Goal: Task Accomplishment & Management: Manage account settings

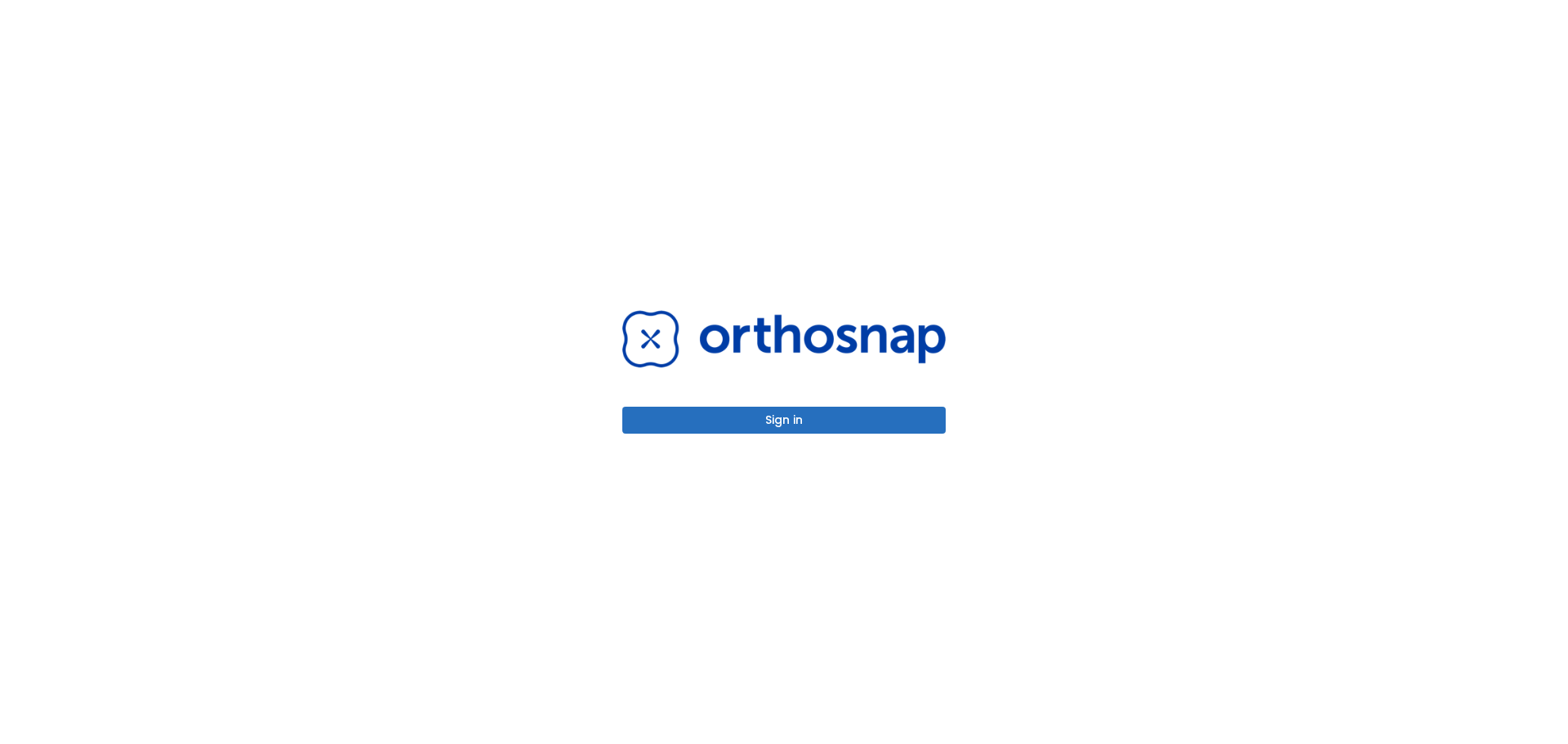
click at [808, 422] on button "Sign in" at bounding box center [784, 420] width 323 height 27
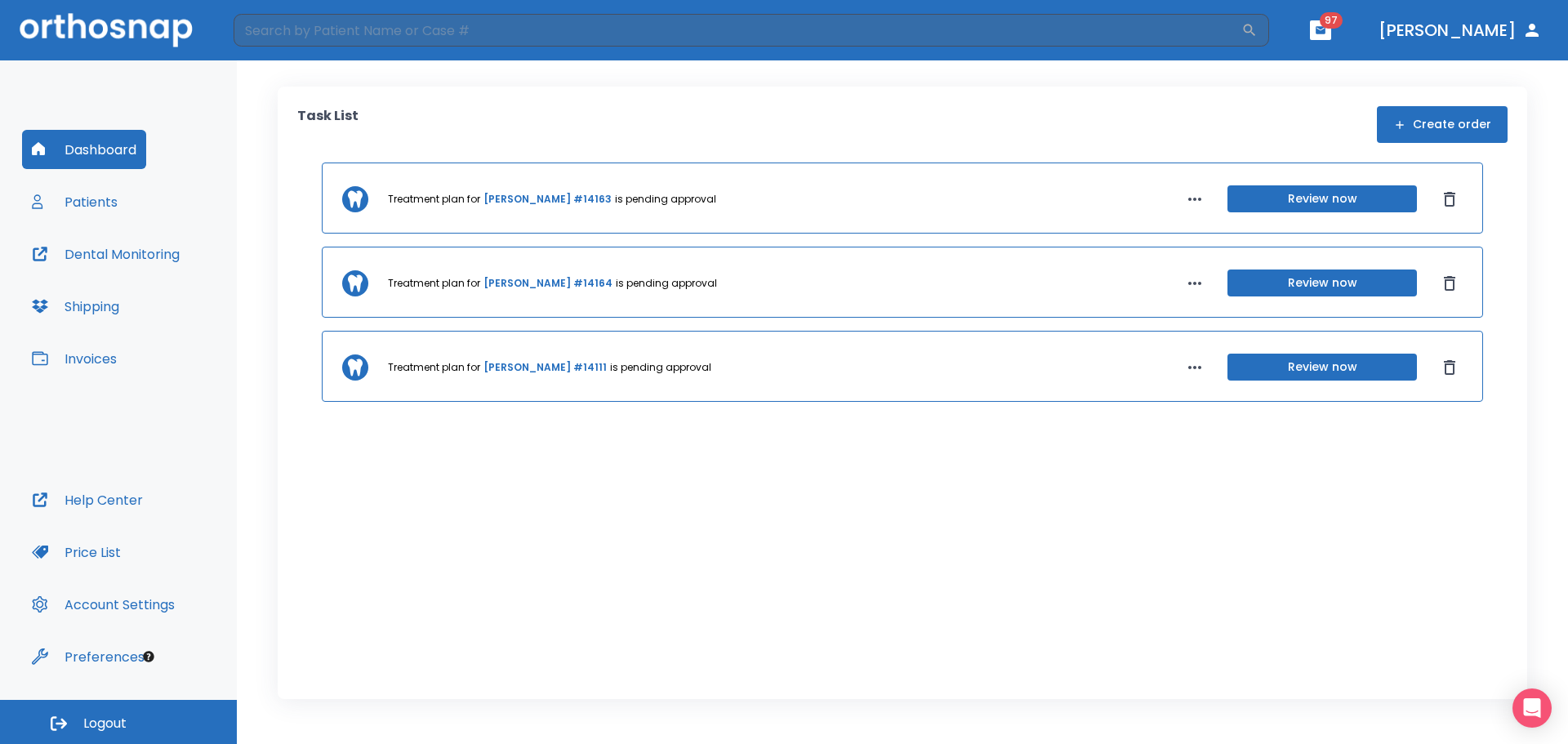
click at [104, 196] on button "Patients" at bounding box center [74, 201] width 105 height 39
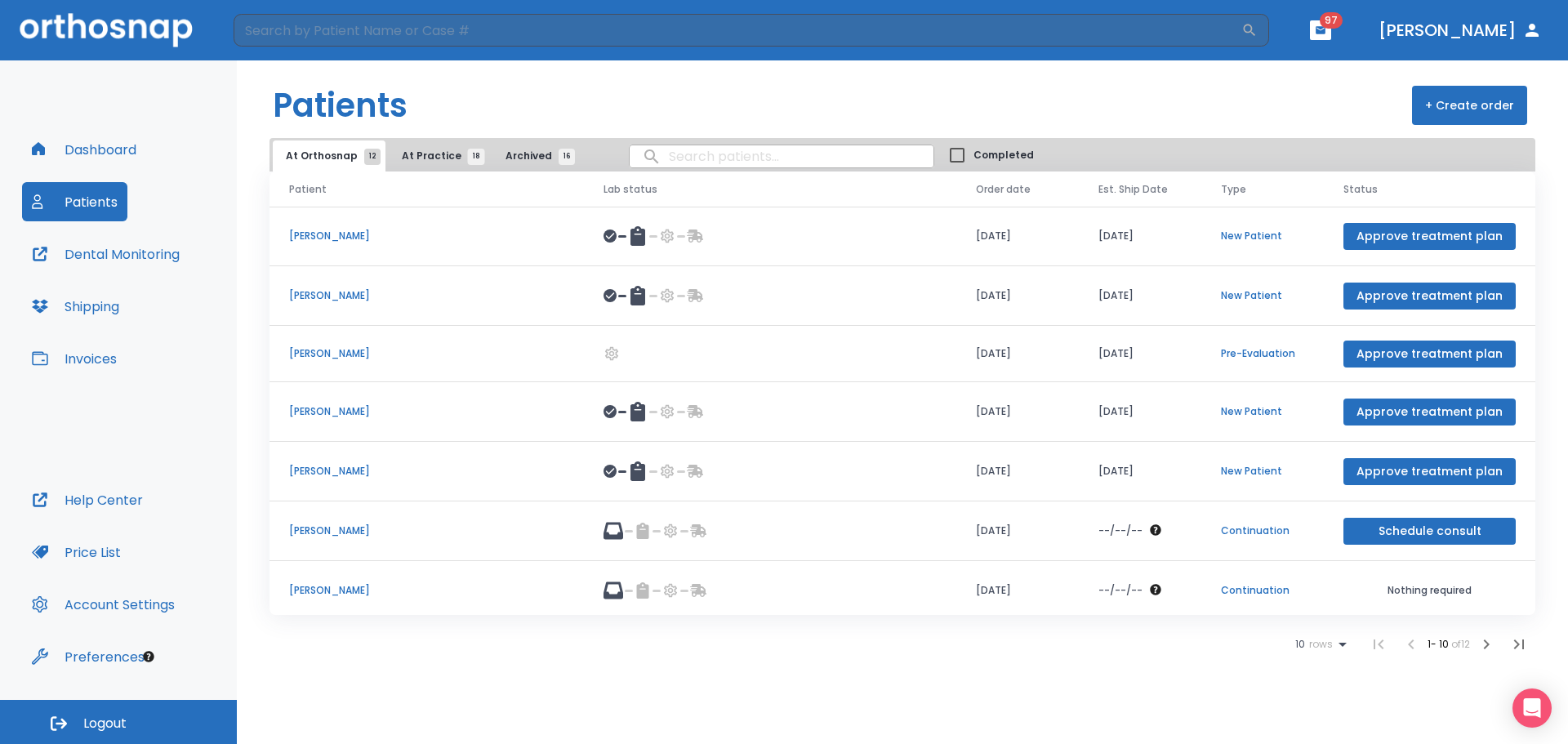
click at [436, 159] on span "At Practice 18" at bounding box center [438, 156] width 74 height 15
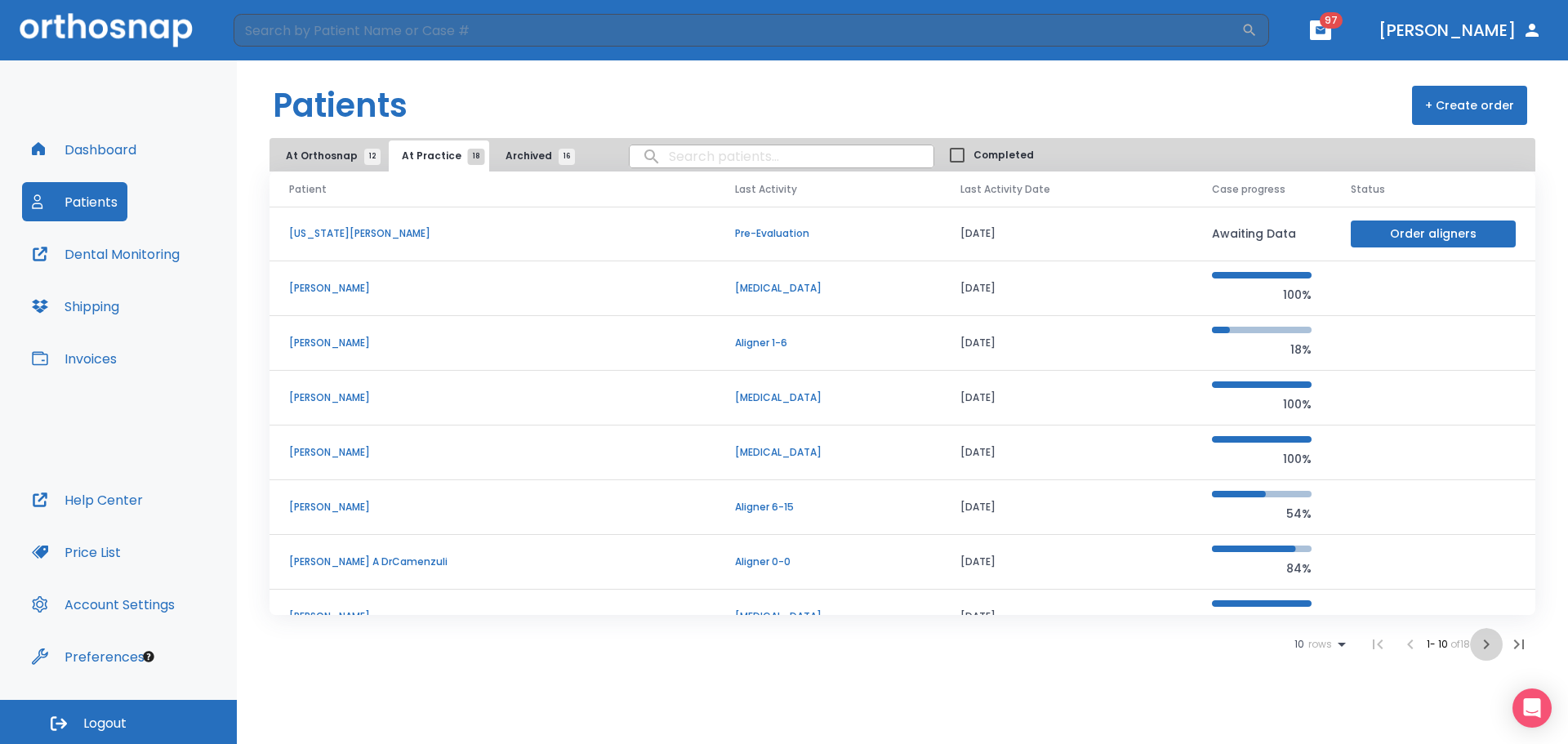
click at [1484, 646] on icon "button" at bounding box center [1486, 645] width 20 height 20
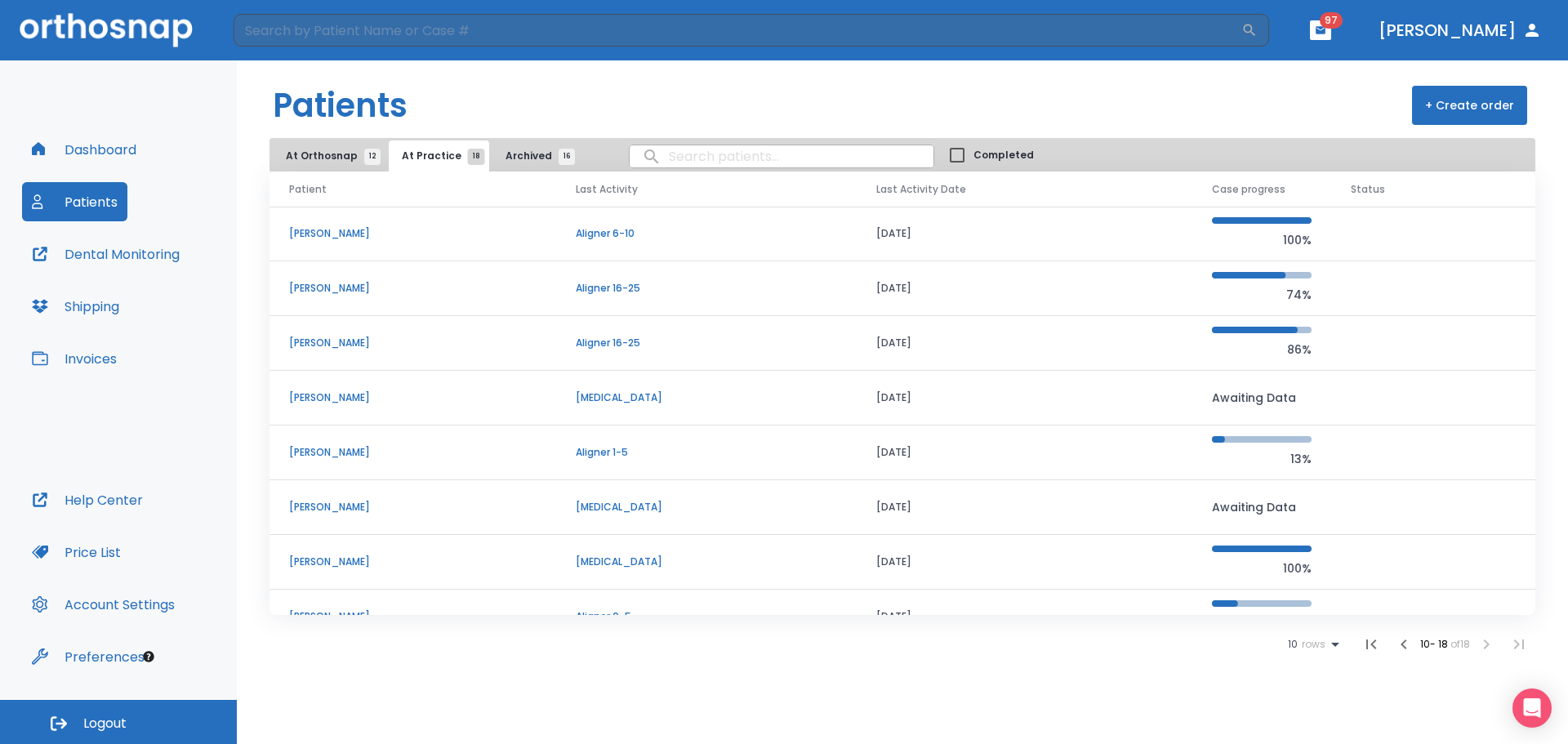
scroll to position [30, 0]
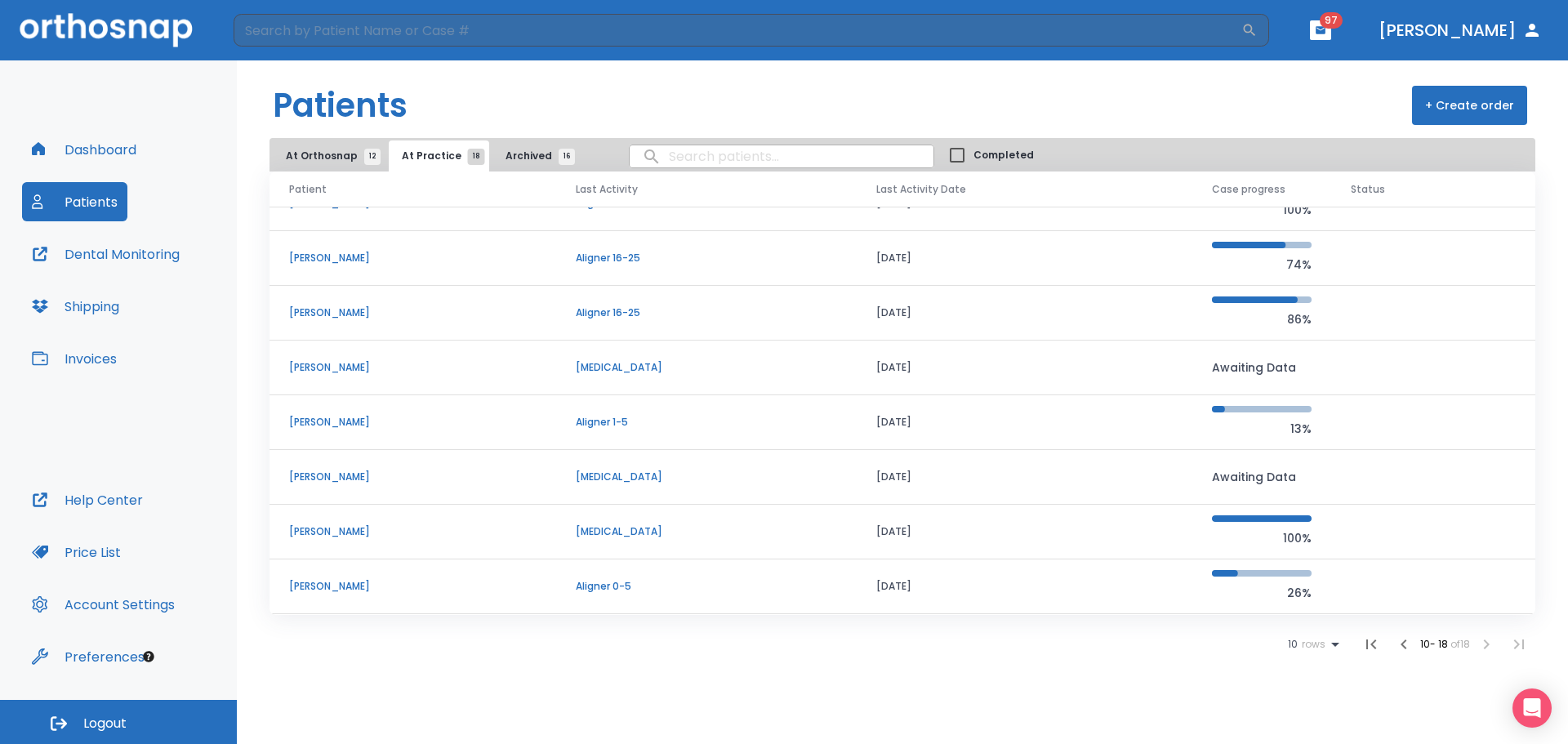
click at [348, 583] on p "[PERSON_NAME]" at bounding box center [413, 586] width 247 height 15
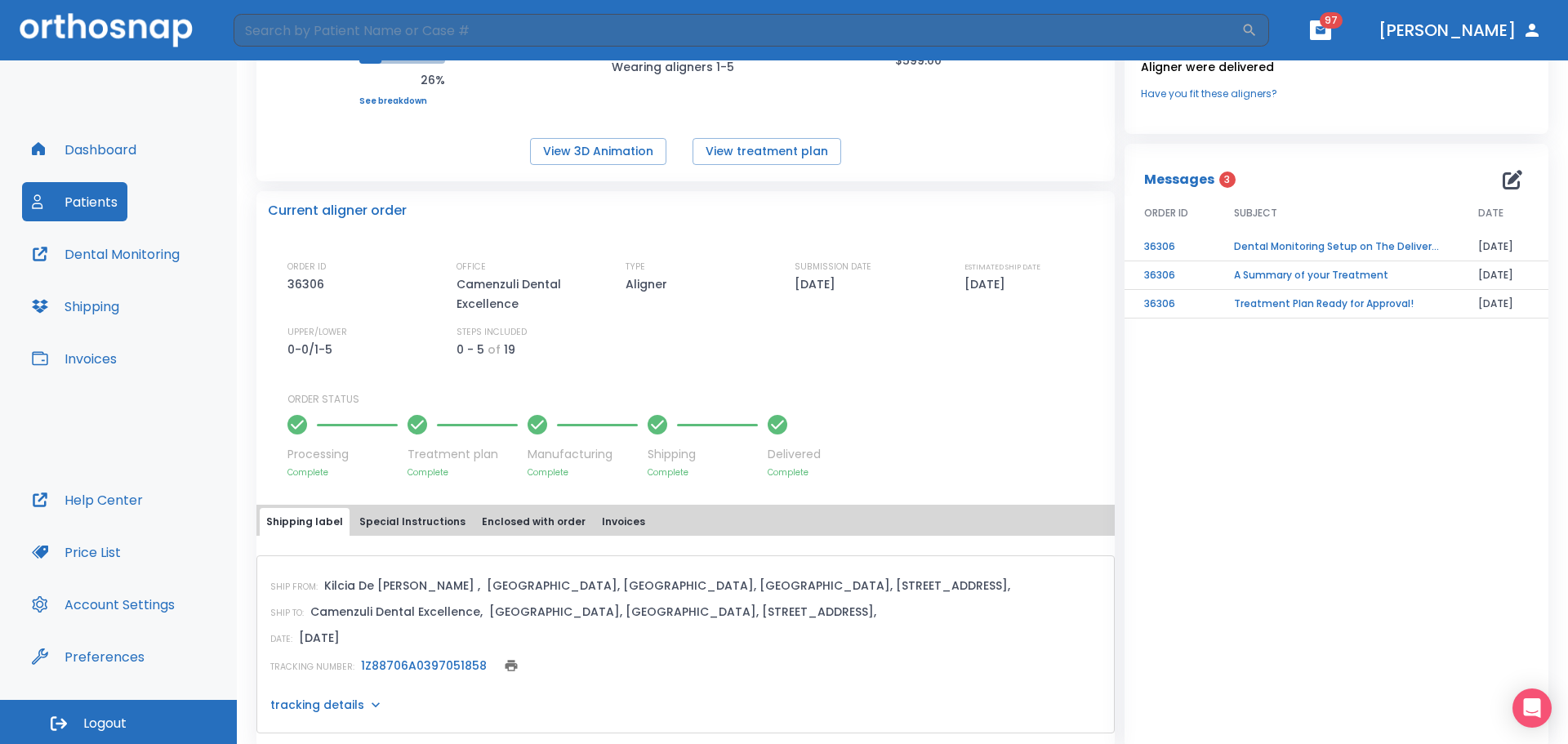
scroll to position [279, 0]
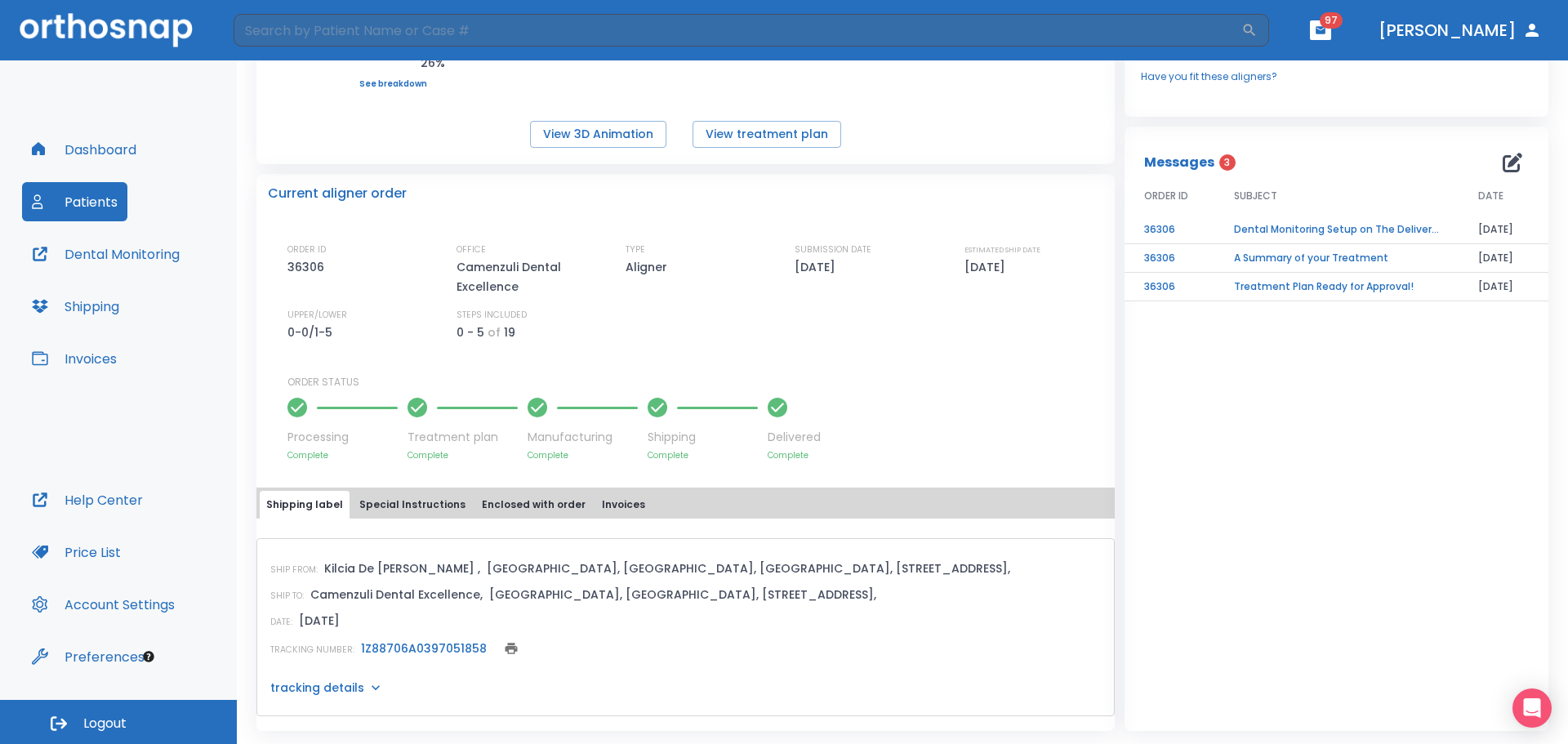
click at [979, 374] on div "ORDER ID 36306 OFFICE Camenzuli Dental Excellence TYPE Aligner SUBMISSION DATE …" at bounding box center [695, 351] width 816 height 219
click at [572, 125] on button "View 3D Animation" at bounding box center [598, 134] width 137 height 27
click at [117, 254] on button "Dental Monitoring" at bounding box center [105, 254] width 167 height 39
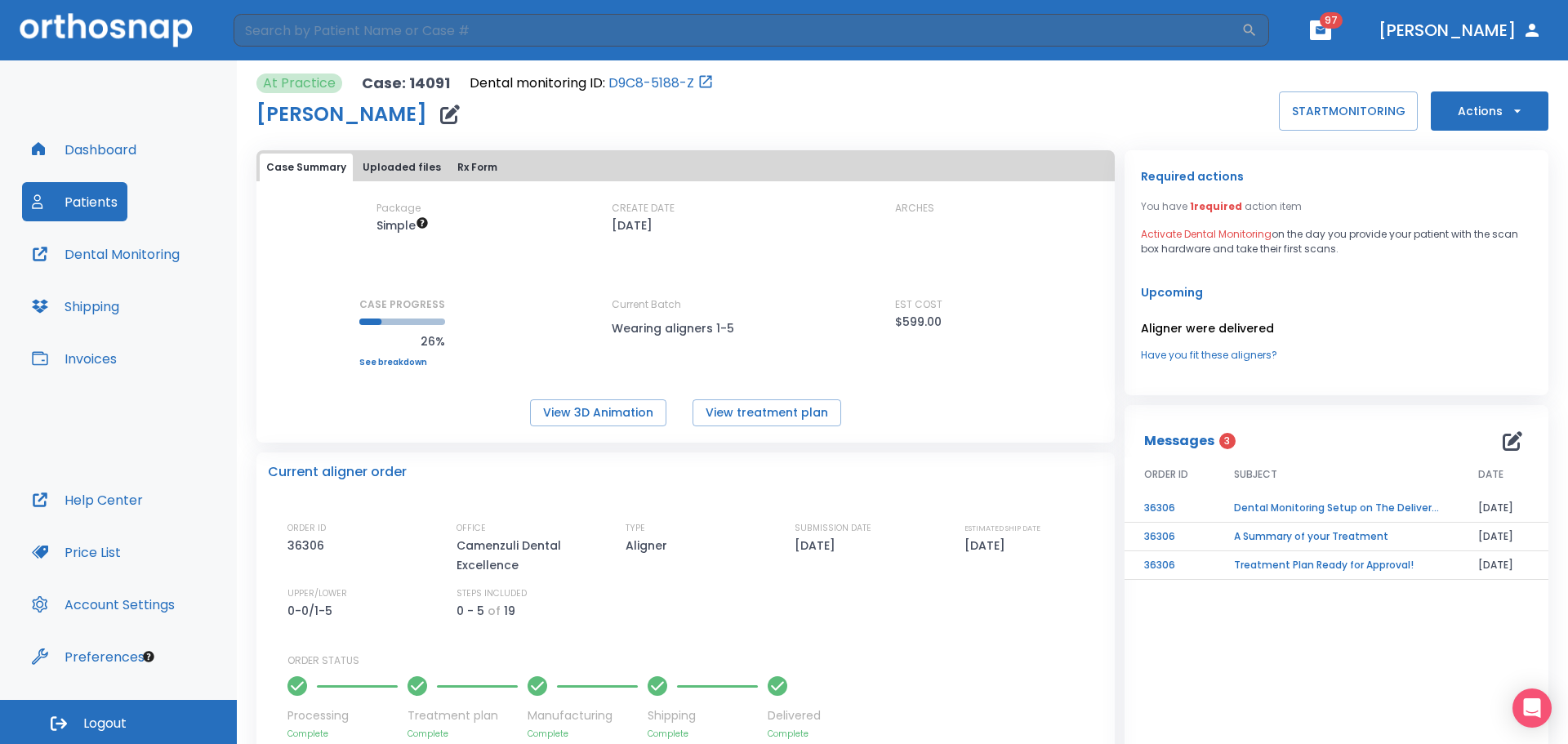
scroll to position [0, 0]
click at [1363, 115] on button "START MONITORING" at bounding box center [1348, 111] width 139 height 39
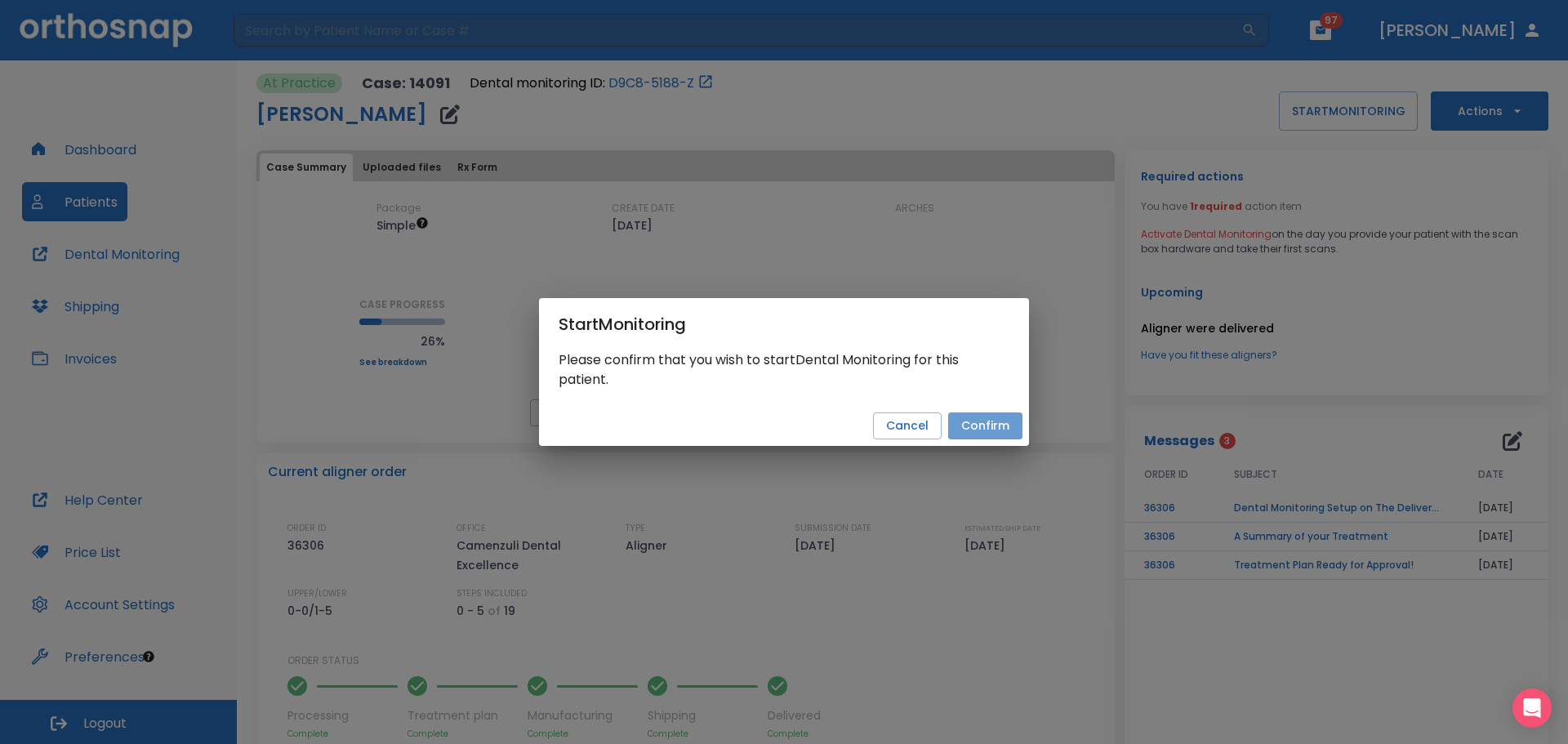
click at [993, 425] on button "Confirm" at bounding box center [985, 426] width 74 height 27
